Goal: Information Seeking & Learning: Learn about a topic

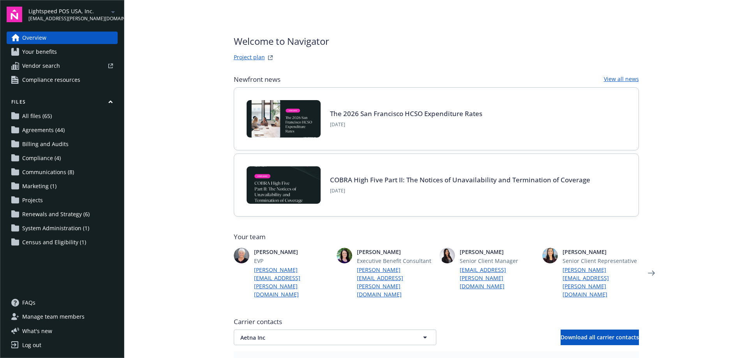
scroll to position [156, 0]
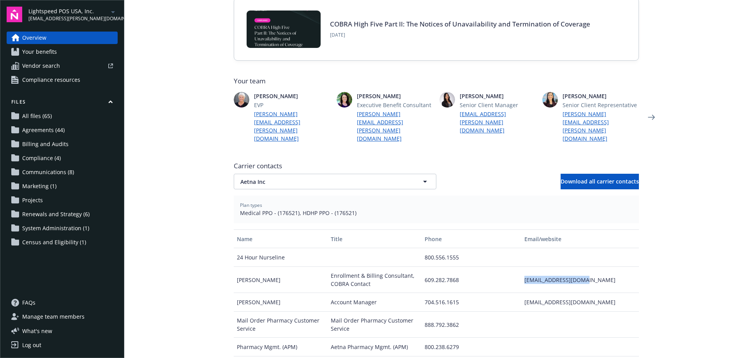
click at [94, 20] on div "Lightspeed POS USA, Inc. [EMAIL_ADDRESS][PERSON_NAME][DOMAIN_NAME]" at bounding box center [72, 14] width 89 height 15
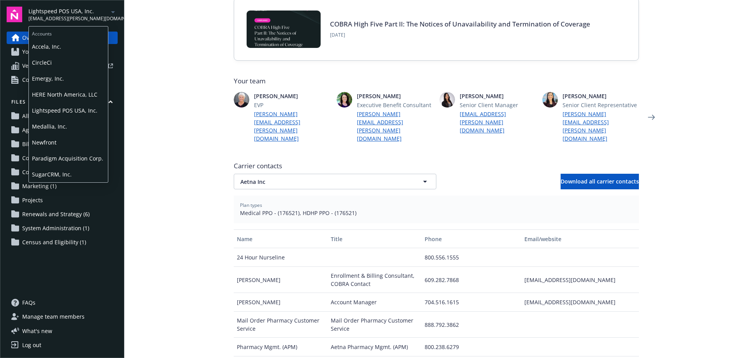
click at [50, 164] on span "Paradigm Acquisition Corp." at bounding box center [68, 158] width 73 height 16
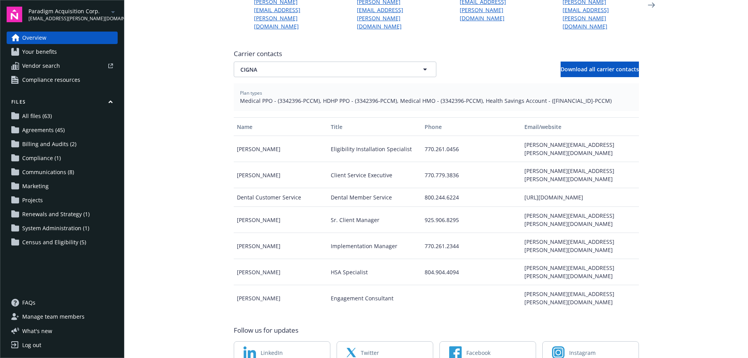
scroll to position [283, 0]
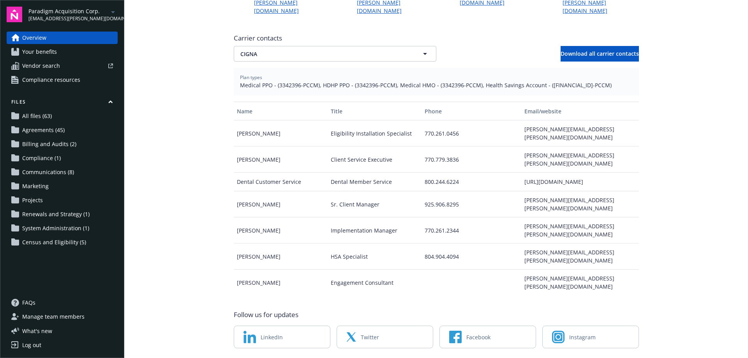
click at [48, 242] on span "Census and Eligibility (5)" at bounding box center [54, 242] width 64 height 12
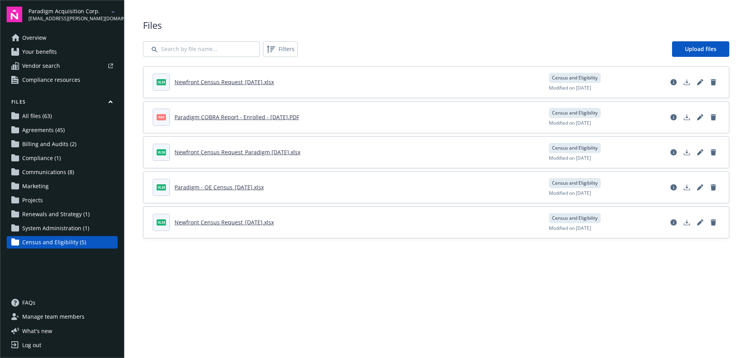
click at [48, 215] on span "Renewals and Strategy (1)" at bounding box center [55, 214] width 67 height 12
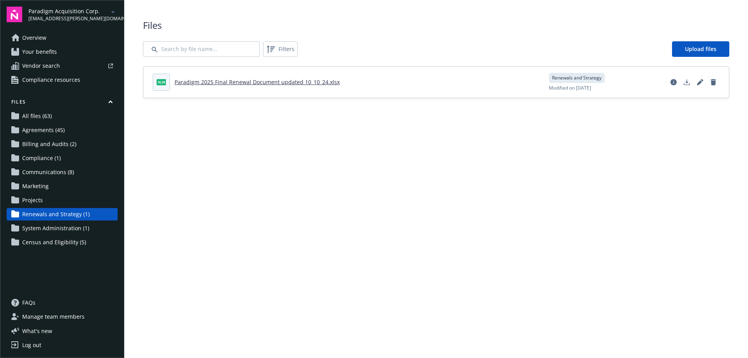
click at [32, 115] on span "All files (63)" at bounding box center [37, 116] width 30 height 12
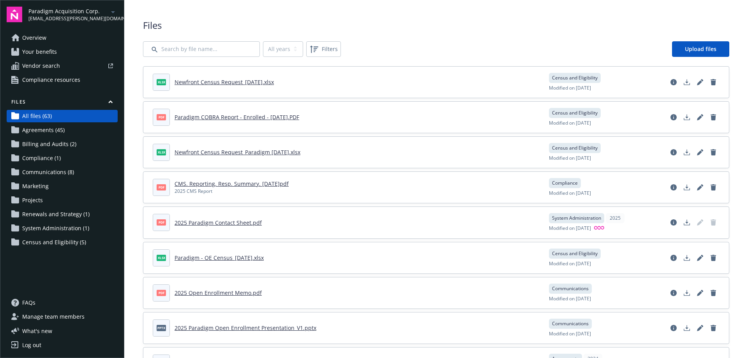
click at [36, 133] on span "Agreements (45)" at bounding box center [43, 130] width 42 height 12
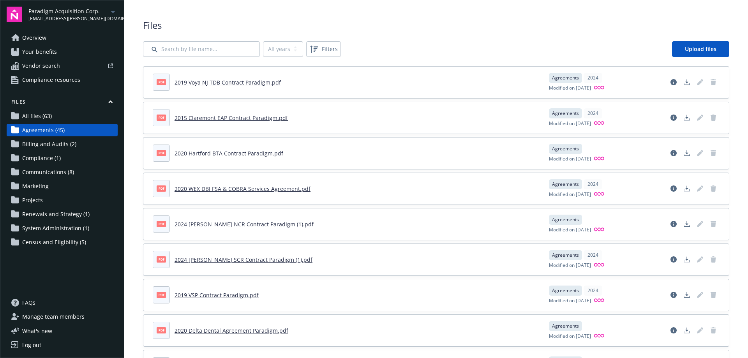
click at [51, 216] on span "Renewals and Strategy (1)" at bounding box center [55, 214] width 67 height 12
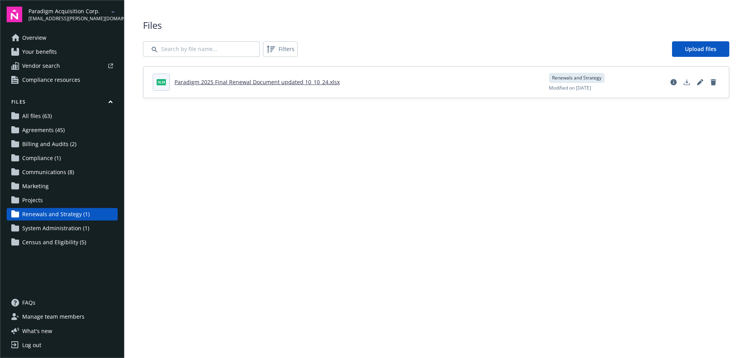
click at [40, 54] on span "Your benefits" at bounding box center [39, 52] width 35 height 12
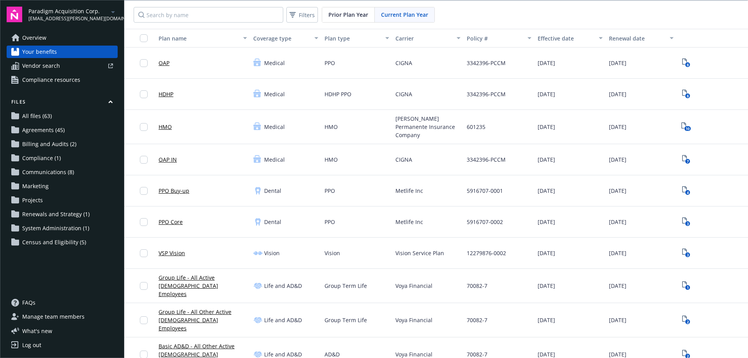
click at [164, 187] on link "PPO Buy-up" at bounding box center [173, 191] width 31 height 8
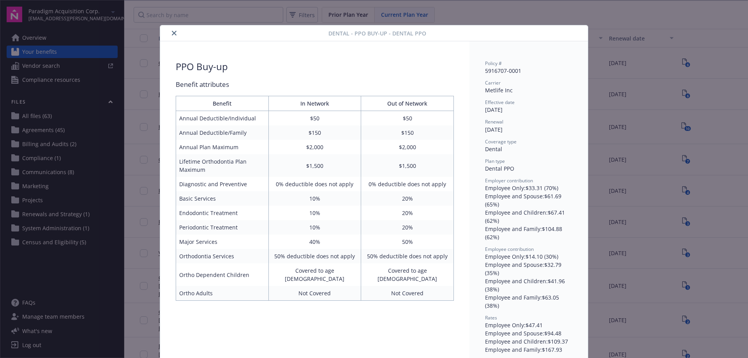
click at [245, 18] on div "Dental - PPO Buy-up - Dental PPO PPO Buy-up Benefit attributes Benefit In Netwo…" at bounding box center [374, 179] width 748 height 358
click at [172, 34] on icon "close" at bounding box center [174, 33] width 5 height 5
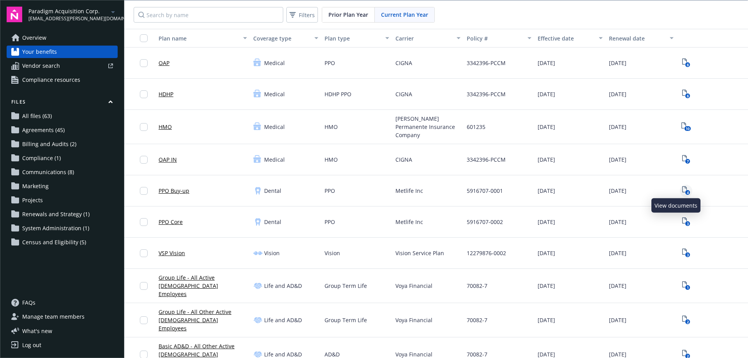
click at [682, 186] on icon "4" at bounding box center [686, 190] width 8 height 9
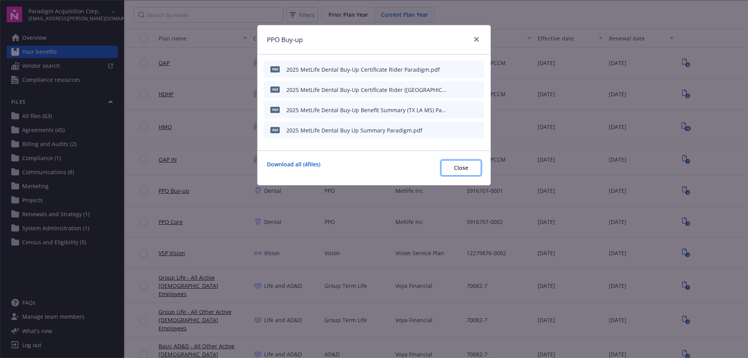
click at [447, 169] on button "Close" at bounding box center [461, 168] width 40 height 16
